Goal: Find specific page/section: Find specific page/section

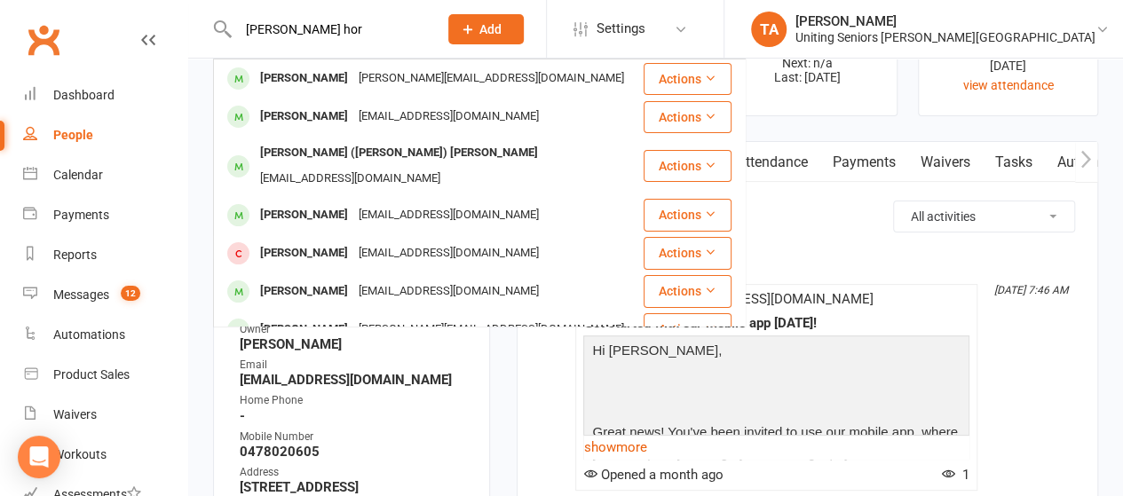
type input "[PERSON_NAME] hor"
click at [322, 113] on div "[PERSON_NAME]" at bounding box center [304, 117] width 99 height 26
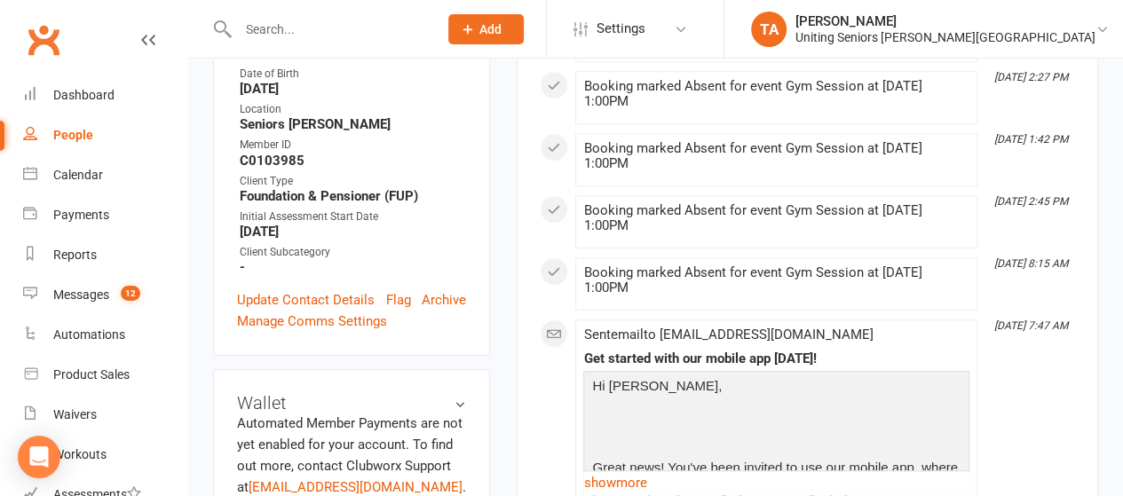
scroll to position [533, 0]
click at [275, 28] on input "text" at bounding box center [329, 29] width 193 height 25
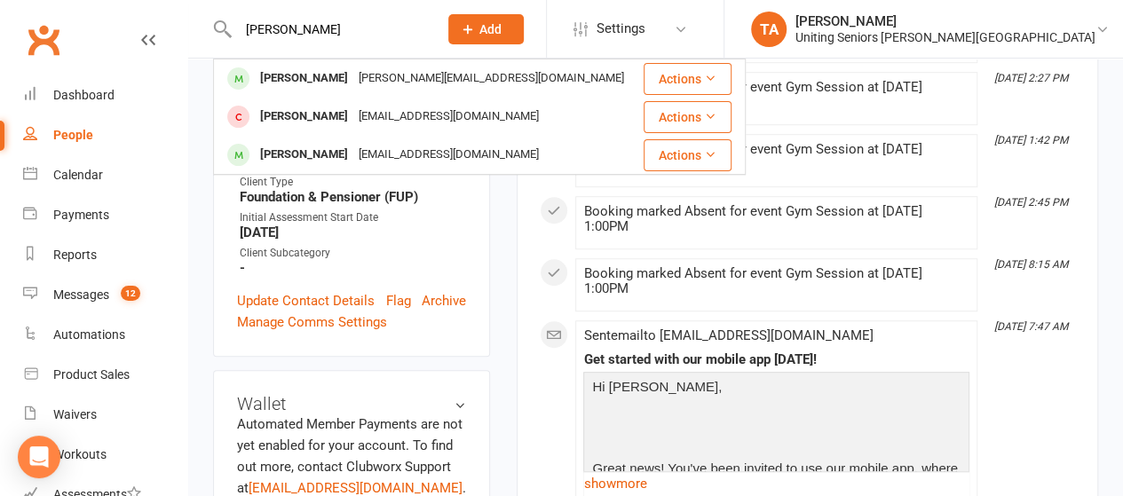
type input "[PERSON_NAME]"
click at [353, 81] on div "[PERSON_NAME][EMAIL_ADDRESS][DOMAIN_NAME]" at bounding box center [491, 79] width 276 height 26
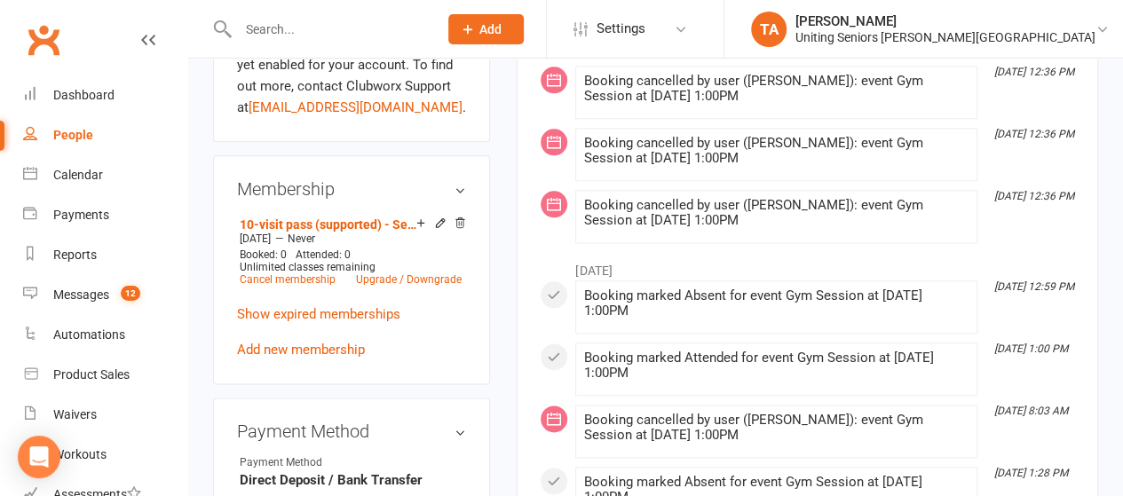
scroll to position [931, 0]
click at [371, 24] on input "text" at bounding box center [329, 29] width 193 height 25
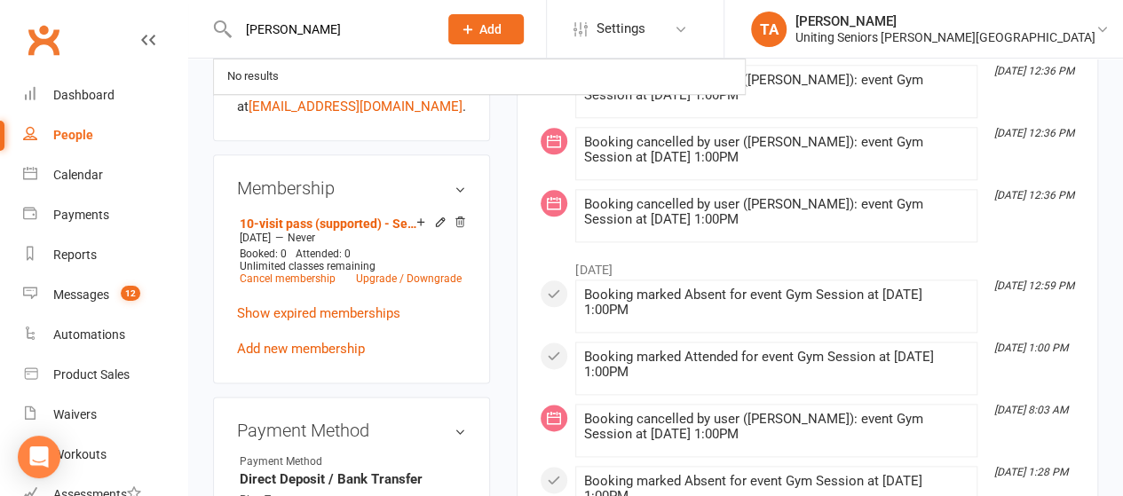
type input "[PERSON_NAME]"
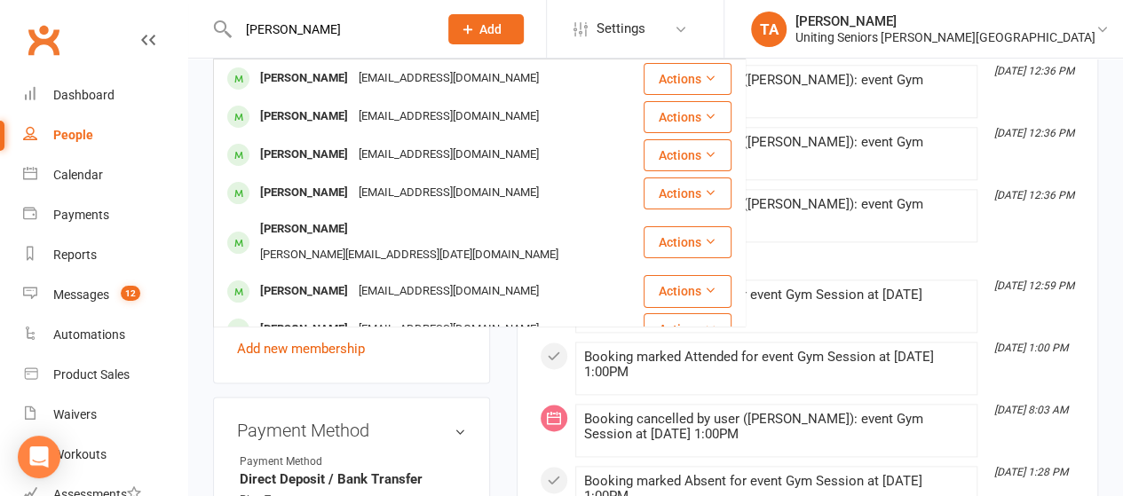
click at [364, 88] on div "[EMAIL_ADDRESS][DOMAIN_NAME]" at bounding box center [448, 79] width 191 height 26
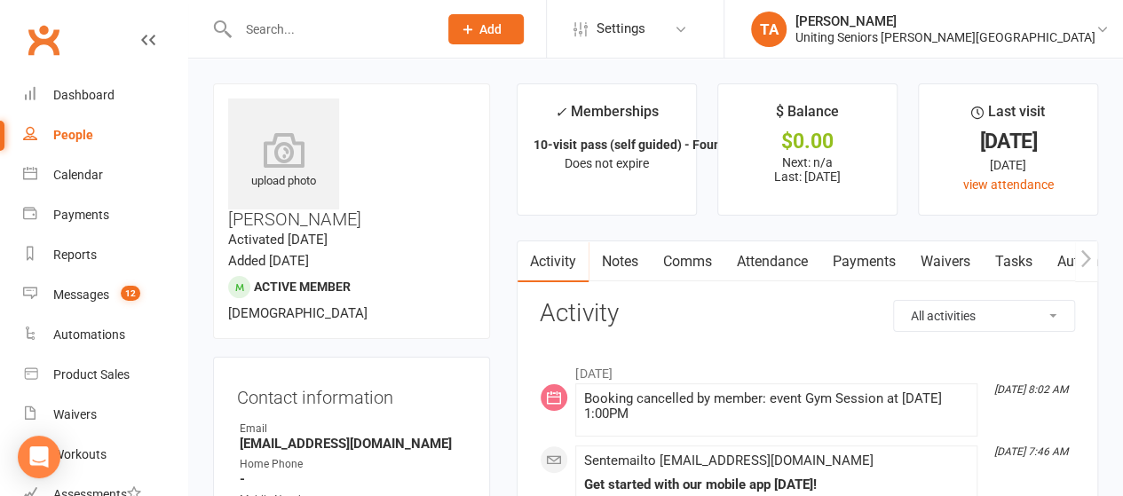
click at [349, 29] on input "text" at bounding box center [329, 29] width 193 height 25
type input "[PERSON_NAME]"
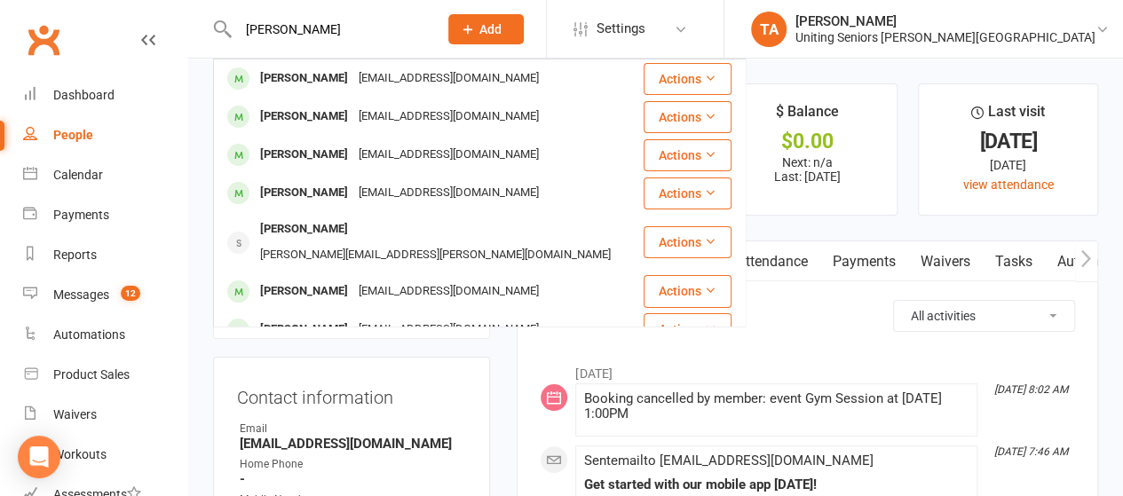
click at [357, 76] on div "[EMAIL_ADDRESS][DOMAIN_NAME]" at bounding box center [448, 79] width 191 height 26
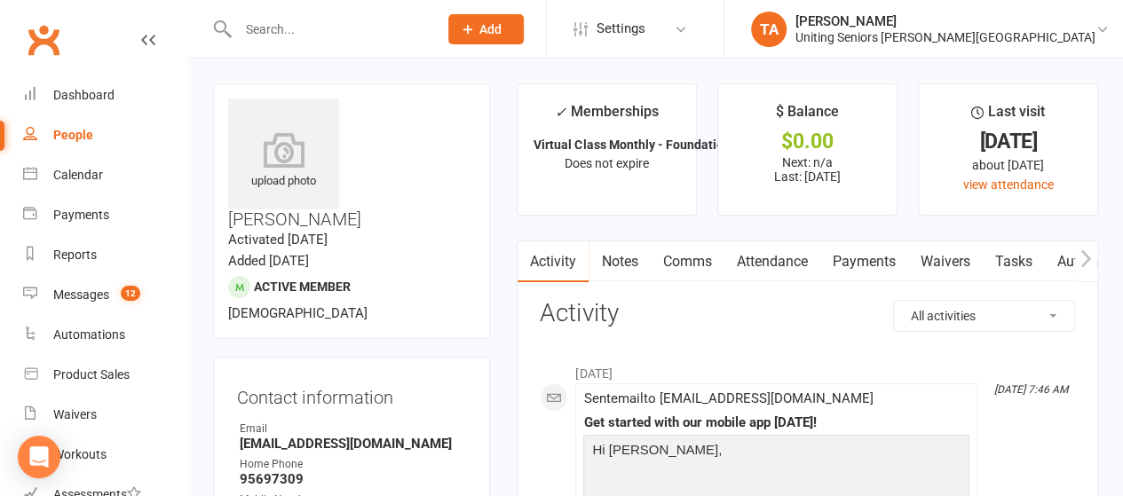
click at [411, 33] on input "text" at bounding box center [329, 29] width 193 height 25
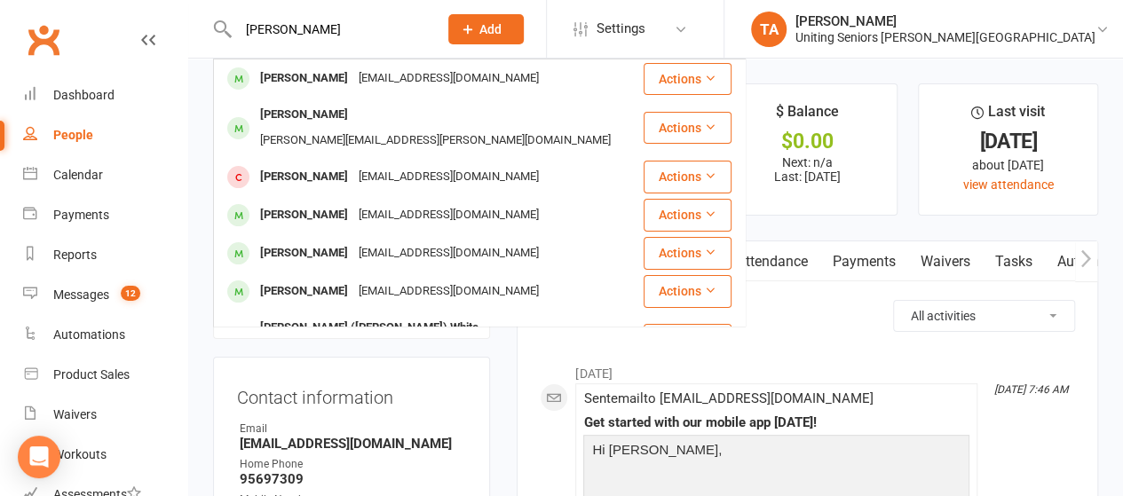
type input "[PERSON_NAME]"
click at [398, 75] on div "[EMAIL_ADDRESS][DOMAIN_NAME]" at bounding box center [448, 79] width 191 height 26
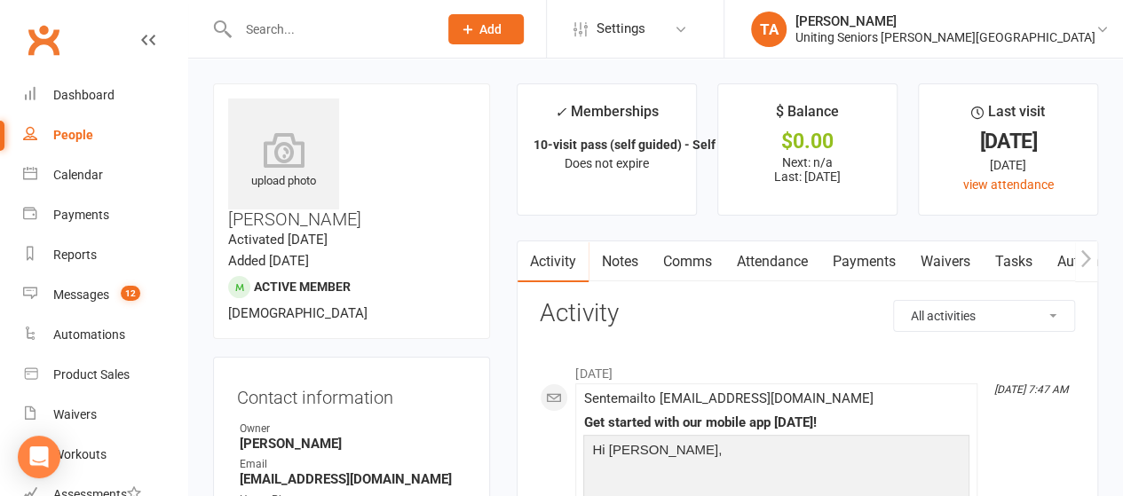
click at [353, 37] on input "text" at bounding box center [329, 29] width 193 height 25
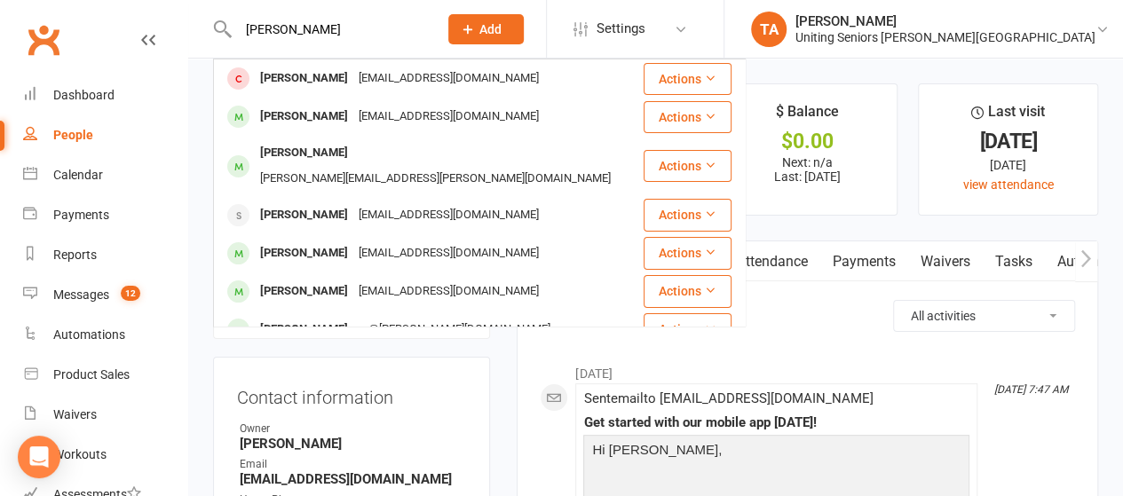
type input "[PERSON_NAME]"
click at [369, 74] on div "[EMAIL_ADDRESS][DOMAIN_NAME]" at bounding box center [448, 79] width 191 height 26
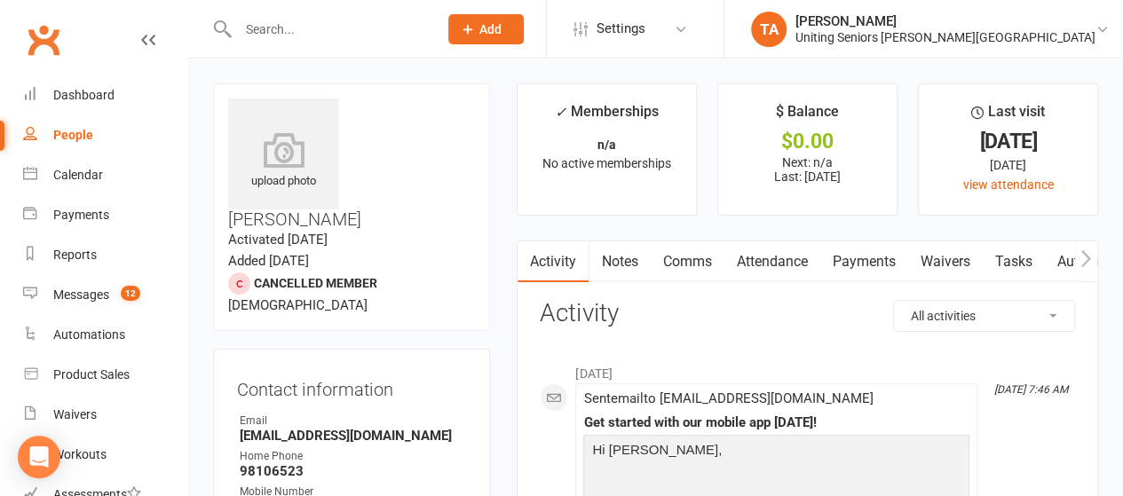
click at [425, 36] on input "text" at bounding box center [329, 29] width 193 height 25
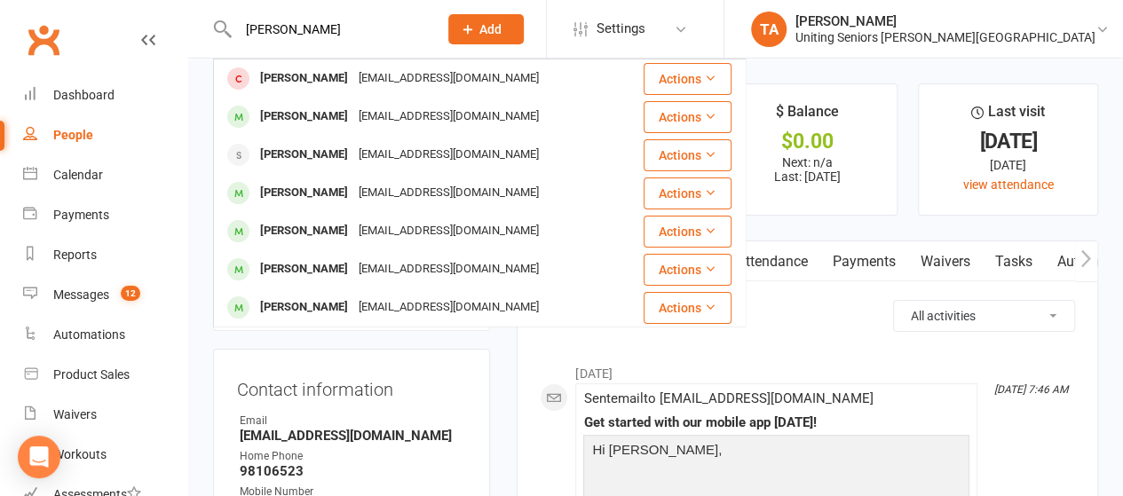
type input "[PERSON_NAME]"
click at [435, 74] on div "[PERSON_NAME] [EMAIL_ADDRESS][DOMAIN_NAME]" at bounding box center [428, 78] width 426 height 36
